Goal: Information Seeking & Learning: Learn about a topic

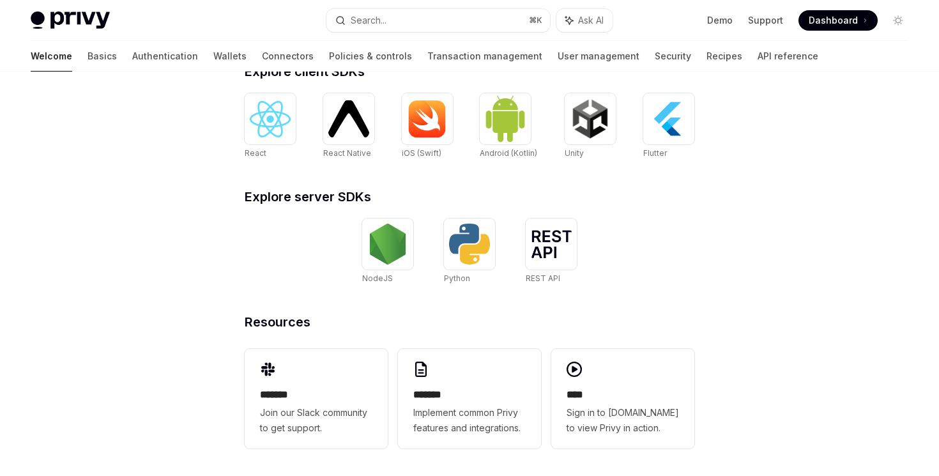
scroll to position [533, 0]
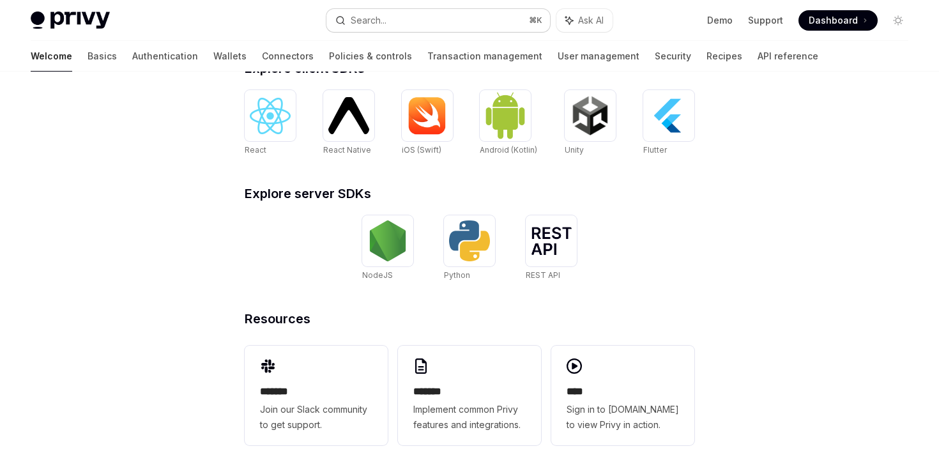
click at [434, 24] on button "Search... ⌘ K" at bounding box center [437, 20] width 223 height 23
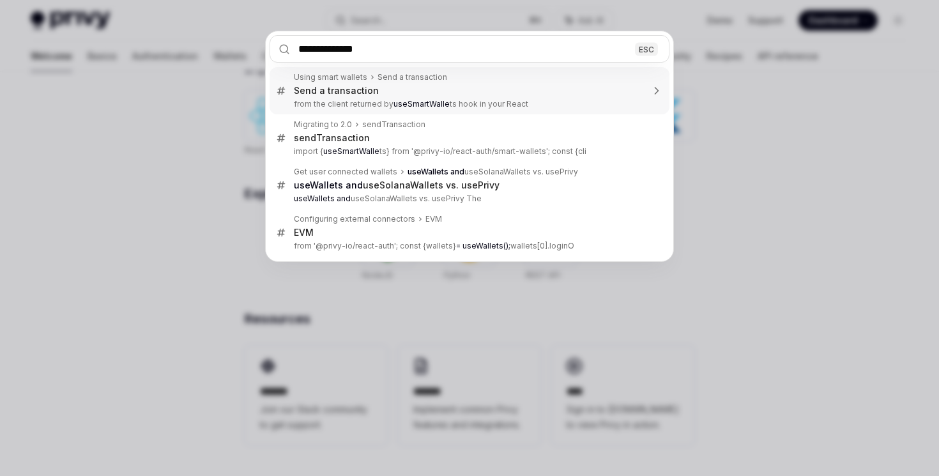
type input "**********"
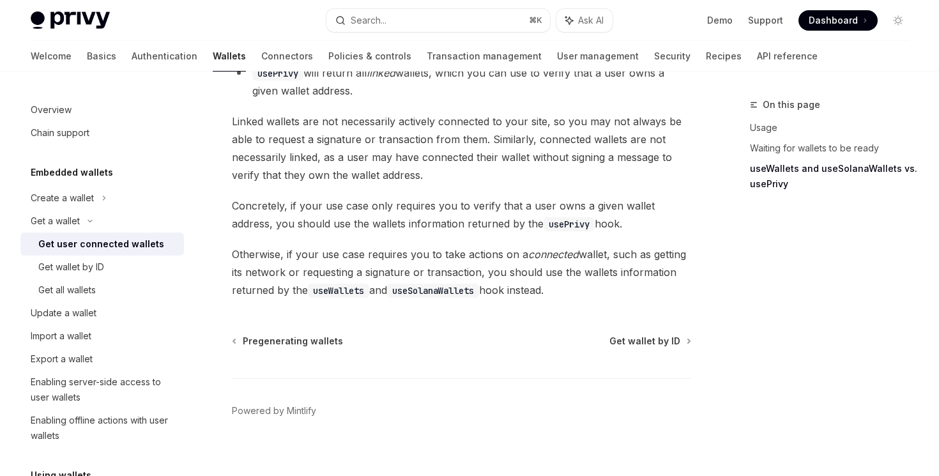
scroll to position [1143, 0]
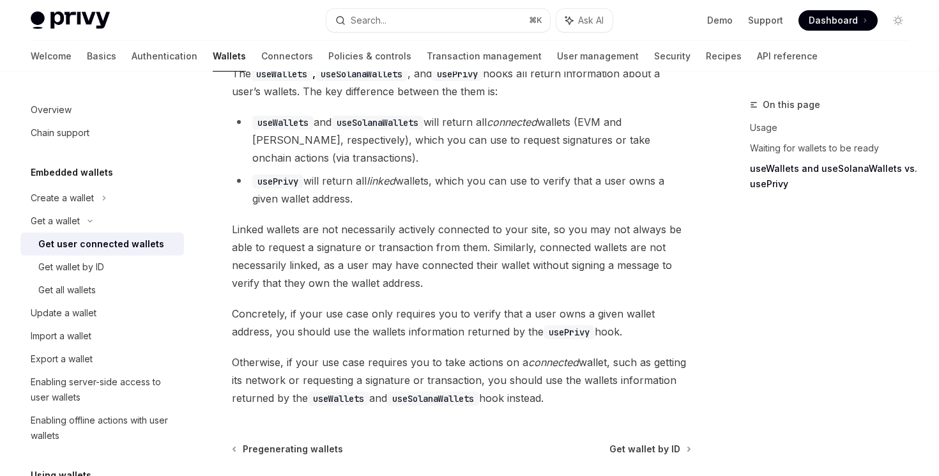
scroll to position [533, 0]
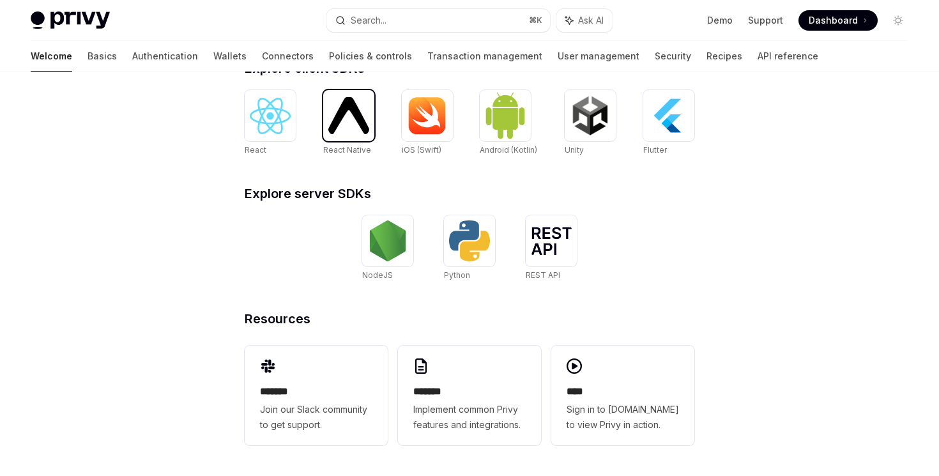
click at [344, 123] on img at bounding box center [348, 115] width 41 height 36
type textarea "*"
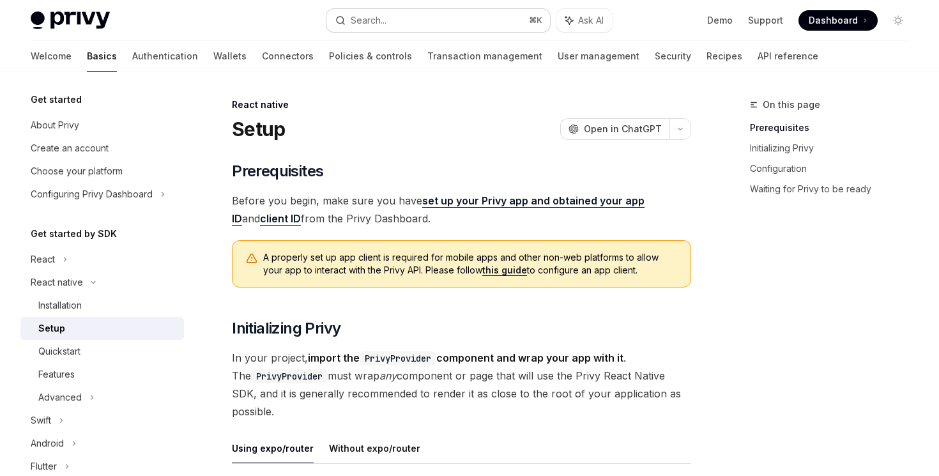
click at [380, 21] on div "Search..." at bounding box center [369, 20] width 36 height 15
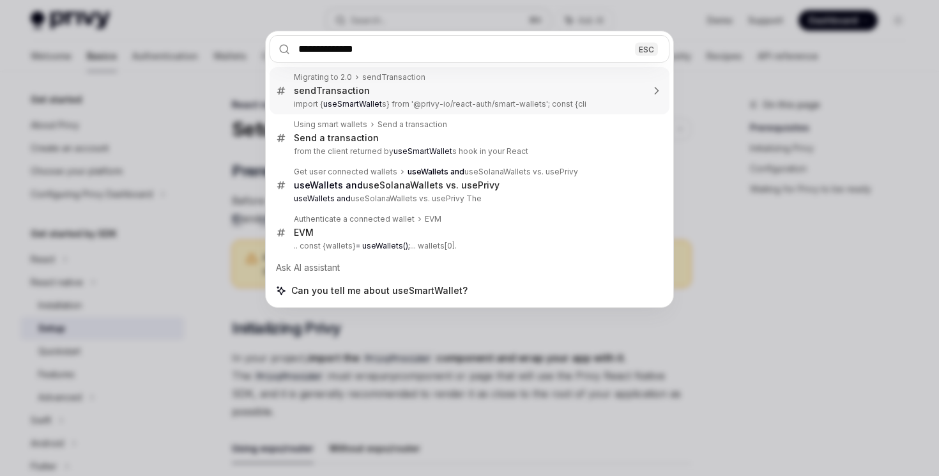
type input "**********"
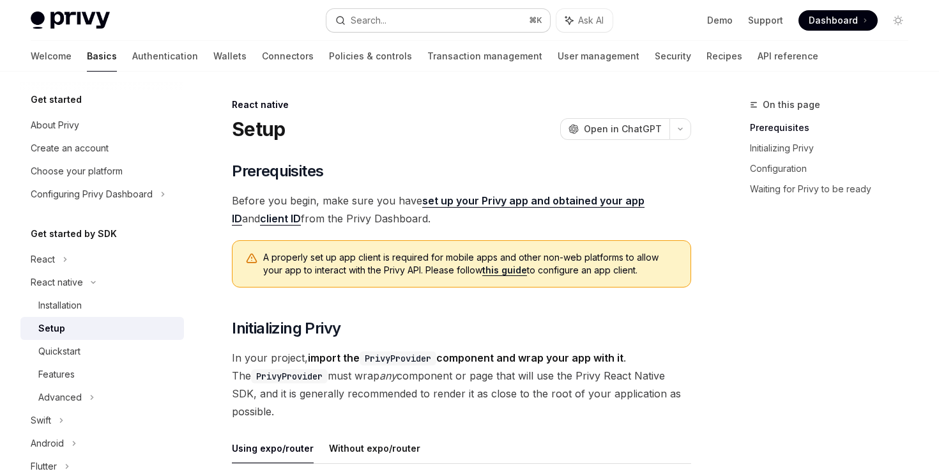
click at [393, 24] on button "Search... ⌘ K" at bounding box center [437, 20] width 223 height 23
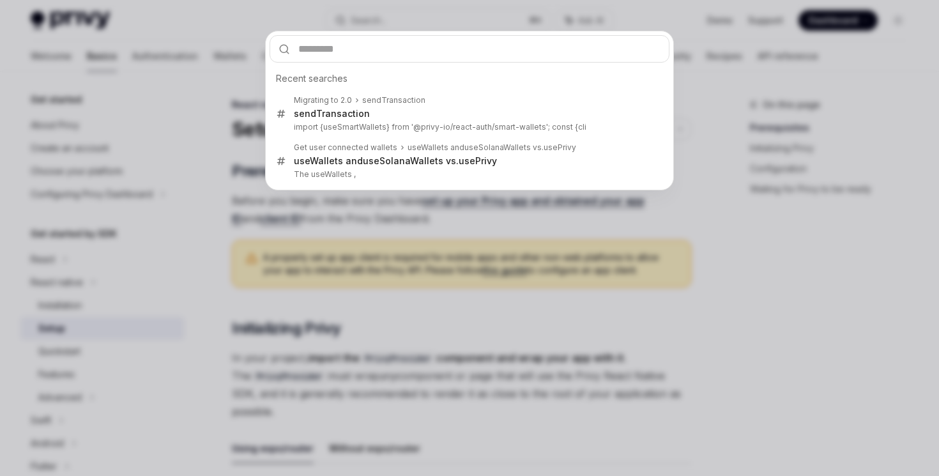
click at [187, 69] on div "Recent searches Migrating to 2.0 sendTransaction sendTransaction import { useSm…" at bounding box center [469, 238] width 939 height 476
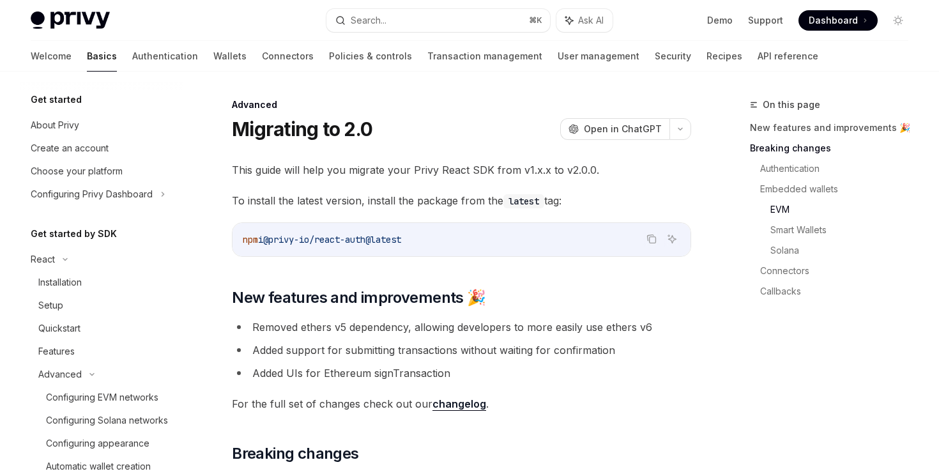
scroll to position [215, 0]
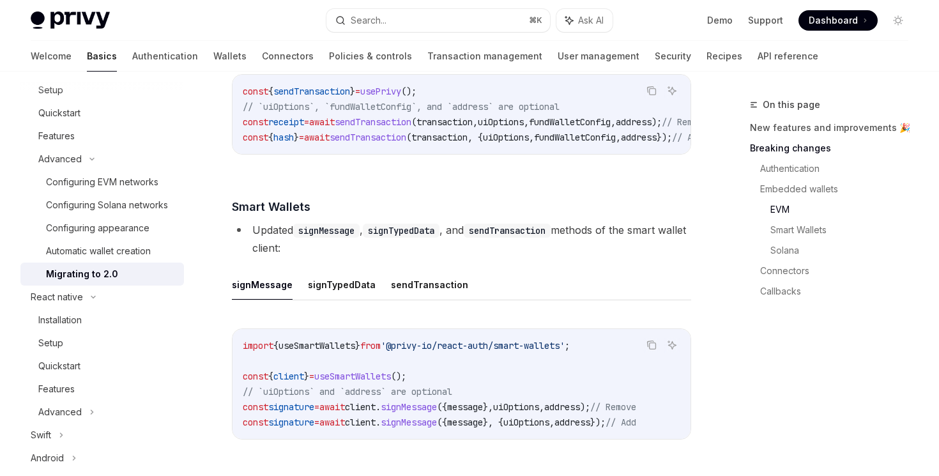
click at [213, 56] on link "Wallets" at bounding box center [229, 56] width 33 height 31
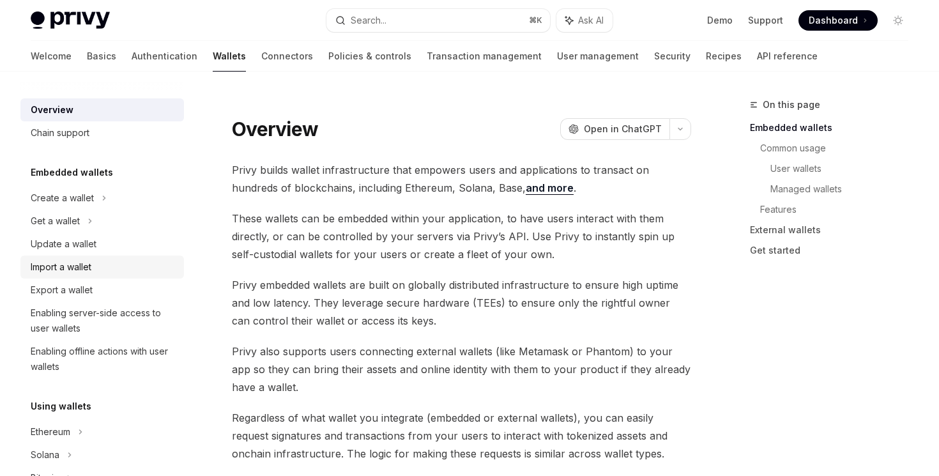
click at [95, 271] on div "Import a wallet" at bounding box center [104, 266] width 146 height 15
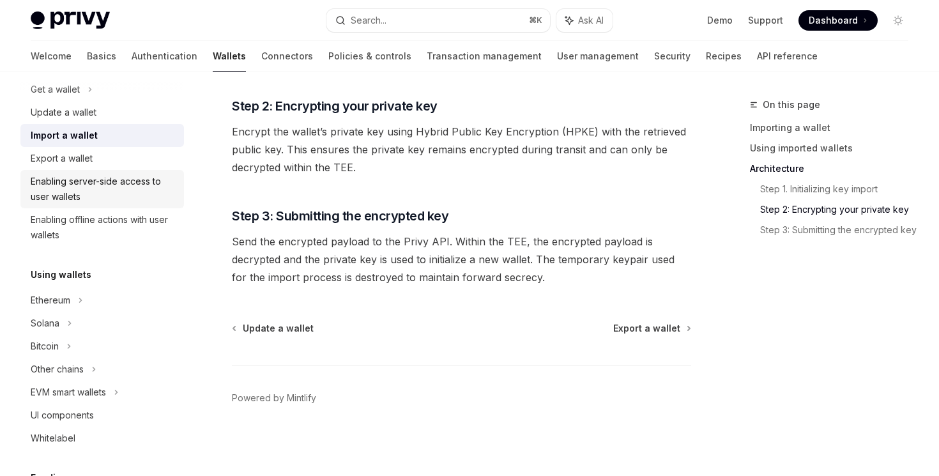
scroll to position [134, 0]
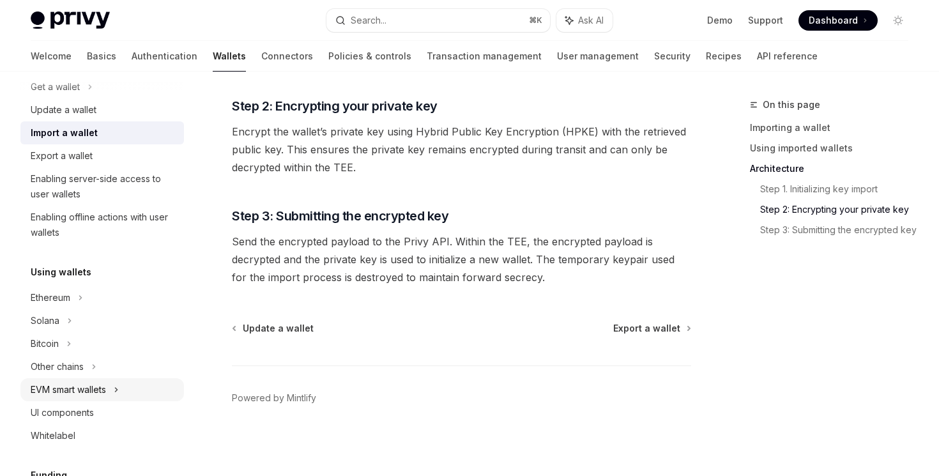
click at [88, 396] on div "EVM smart wallets" at bounding box center [68, 389] width 75 height 15
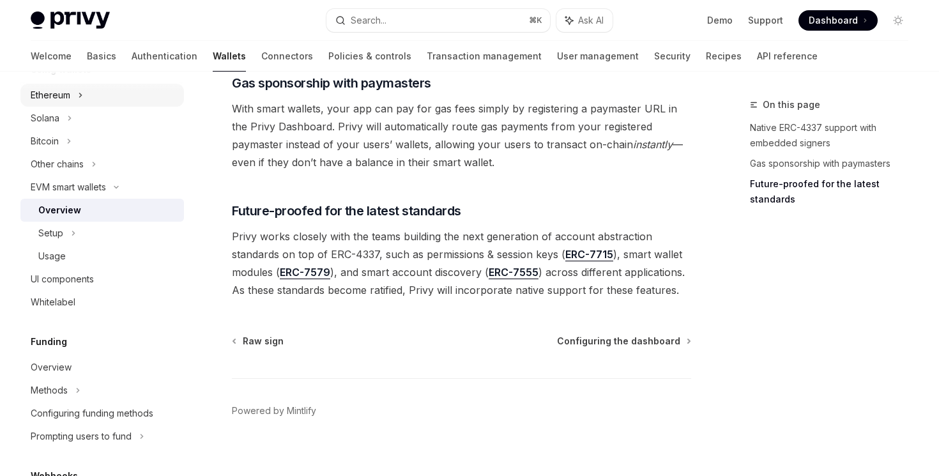
scroll to position [342, 0]
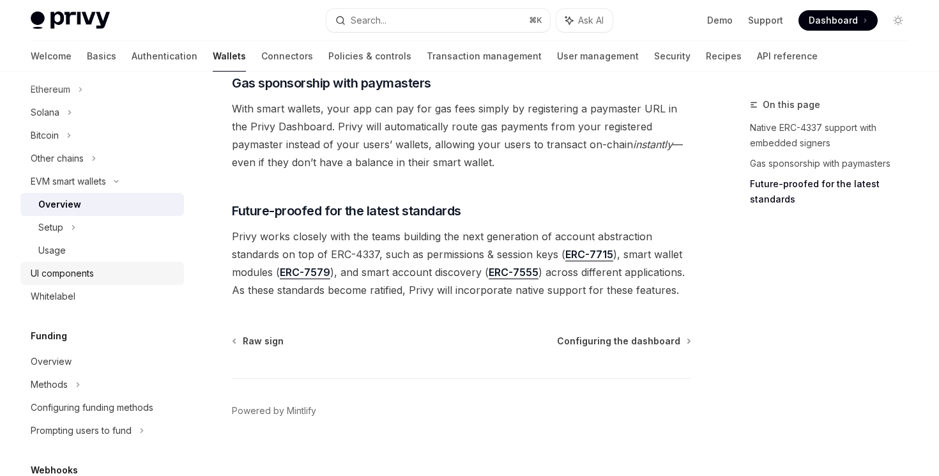
click at [73, 273] on div "UI components" at bounding box center [62, 273] width 63 height 15
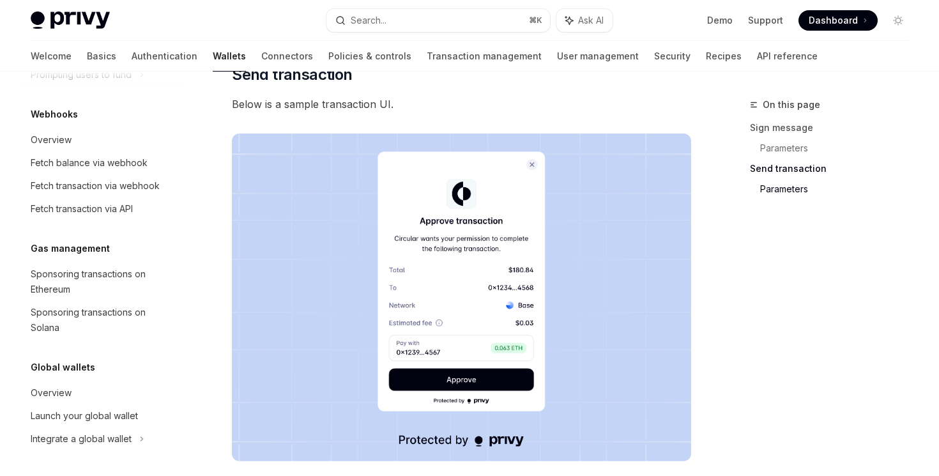
scroll to position [913, 0]
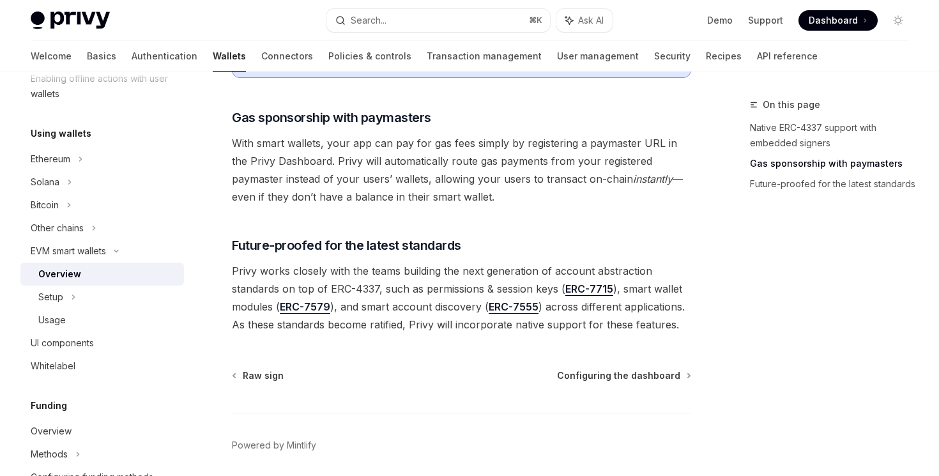
scroll to position [1056, 0]
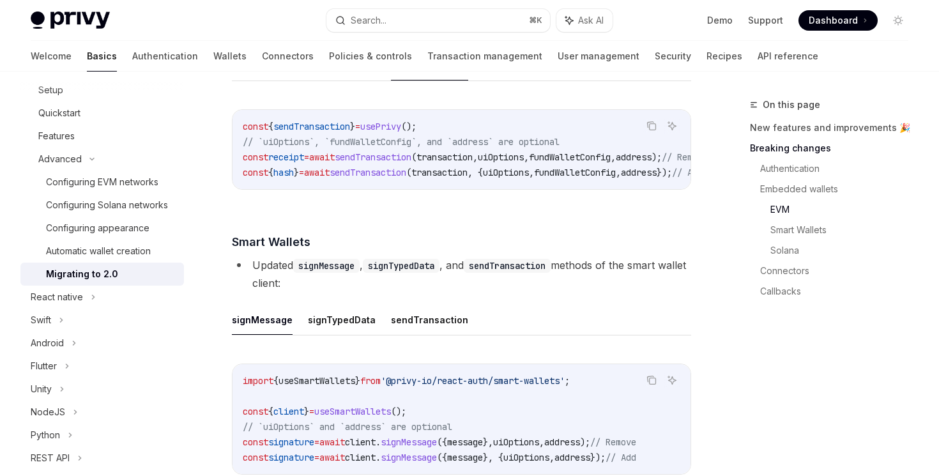
scroll to position [1956, 0]
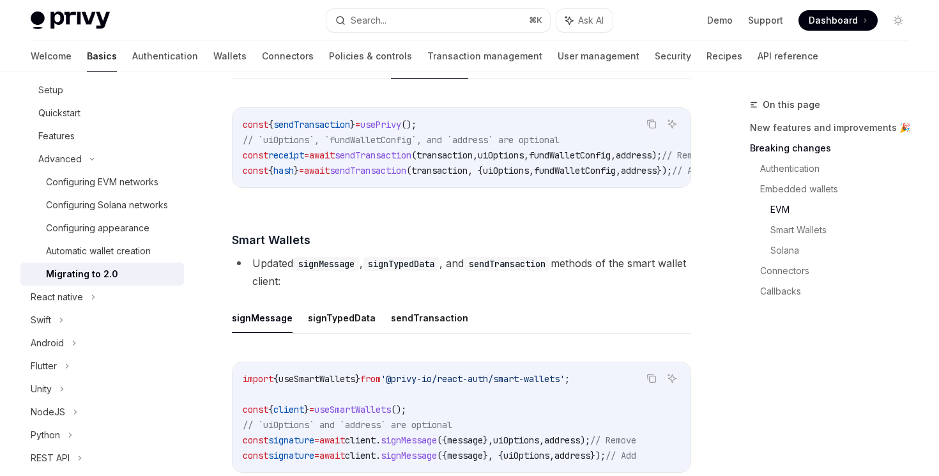
type textarea "*"
